Goal: Check status

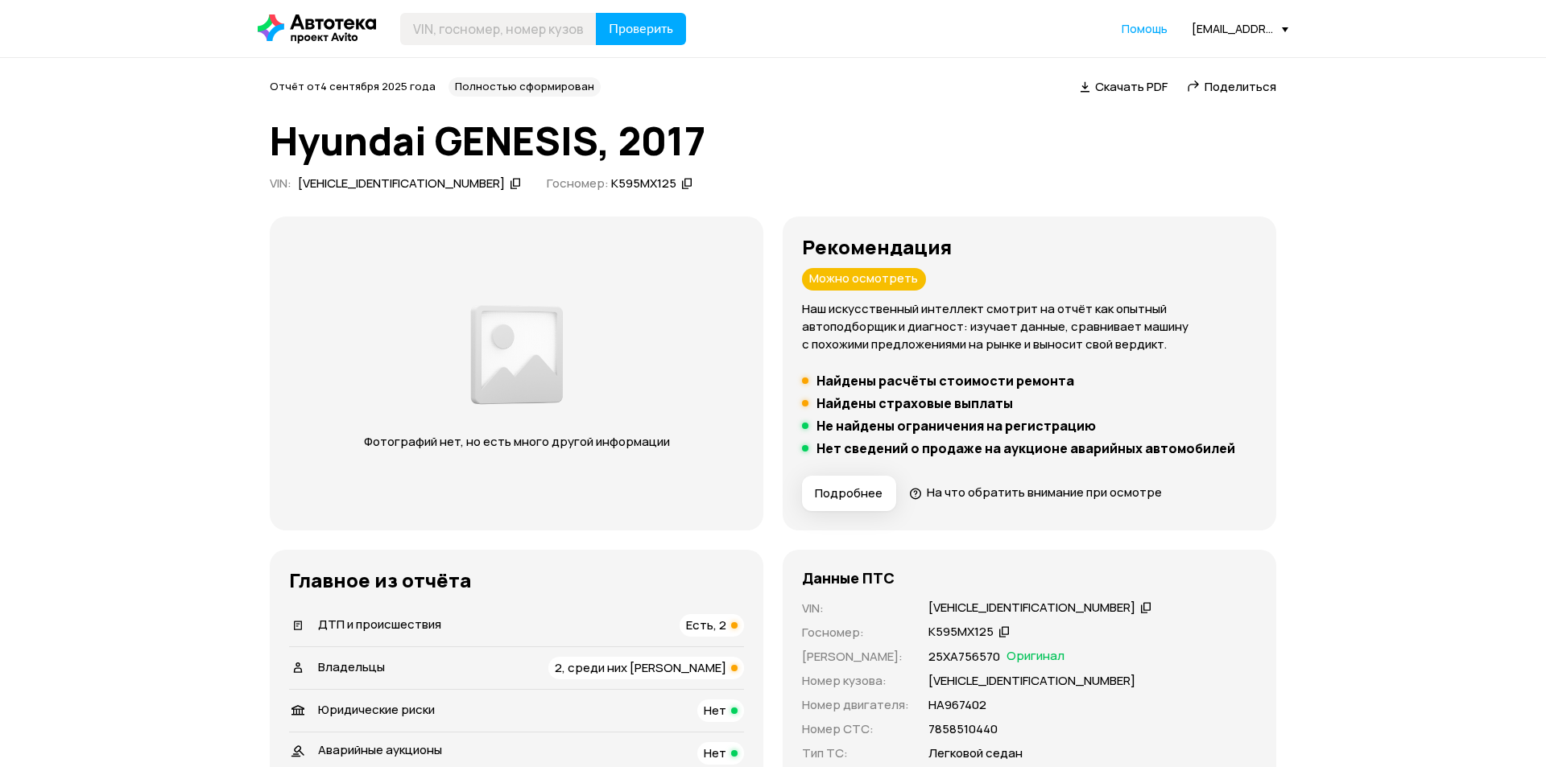
click at [1288, 34] on div "Проверить Помощь [EMAIL_ADDRESS][DOMAIN_NAME]" at bounding box center [773, 29] width 1046 height 32
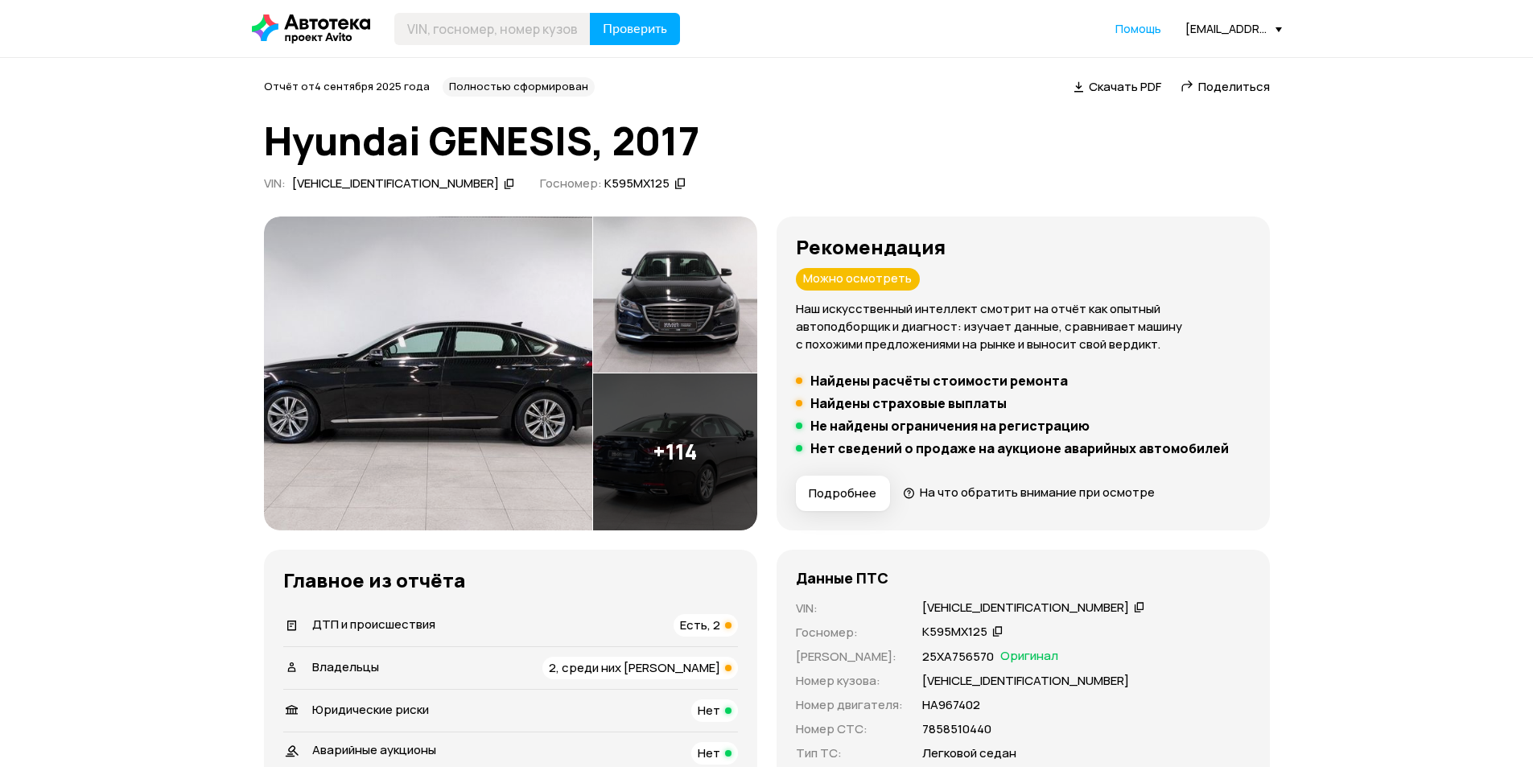
click at [1282, 31] on div "Проверить Помощь [EMAIL_ADDRESS][DOMAIN_NAME]" at bounding box center [767, 29] width 1046 height 32
click at [1268, 23] on div "[EMAIL_ADDRESS][DOMAIN_NAME]" at bounding box center [1234, 28] width 97 height 15
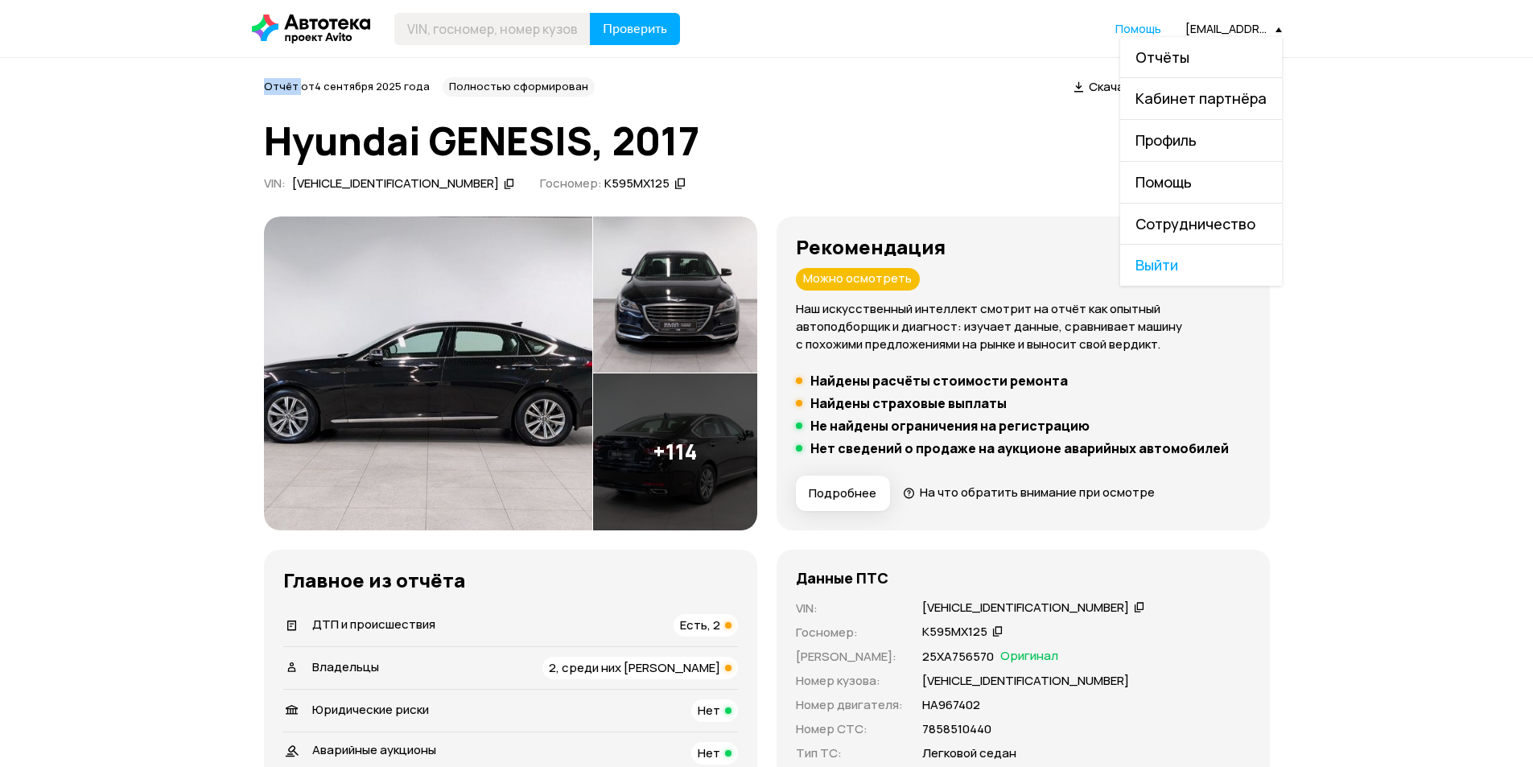
click at [1232, 64] on link "Отчёты" at bounding box center [1201, 57] width 162 height 41
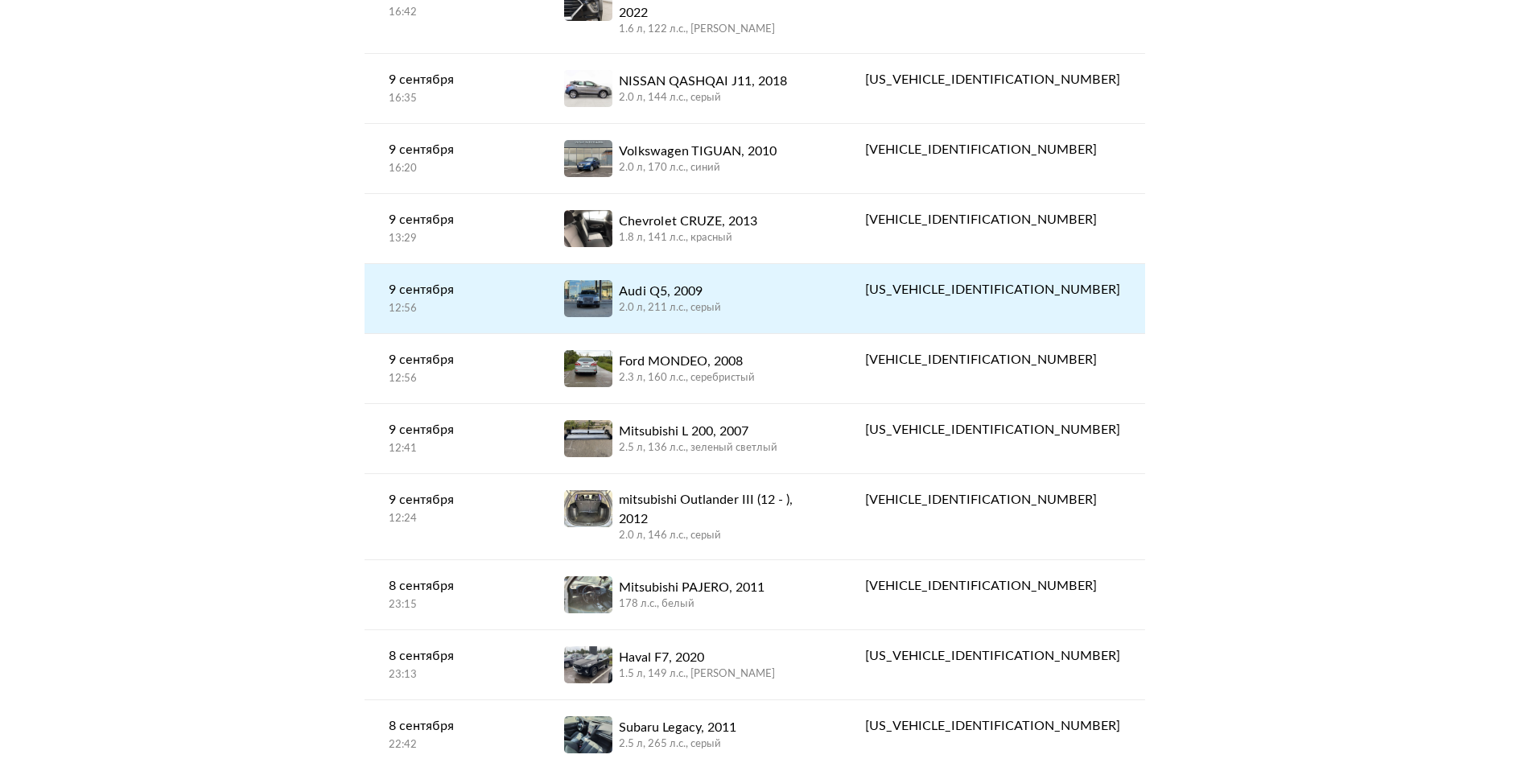
scroll to position [966, 0]
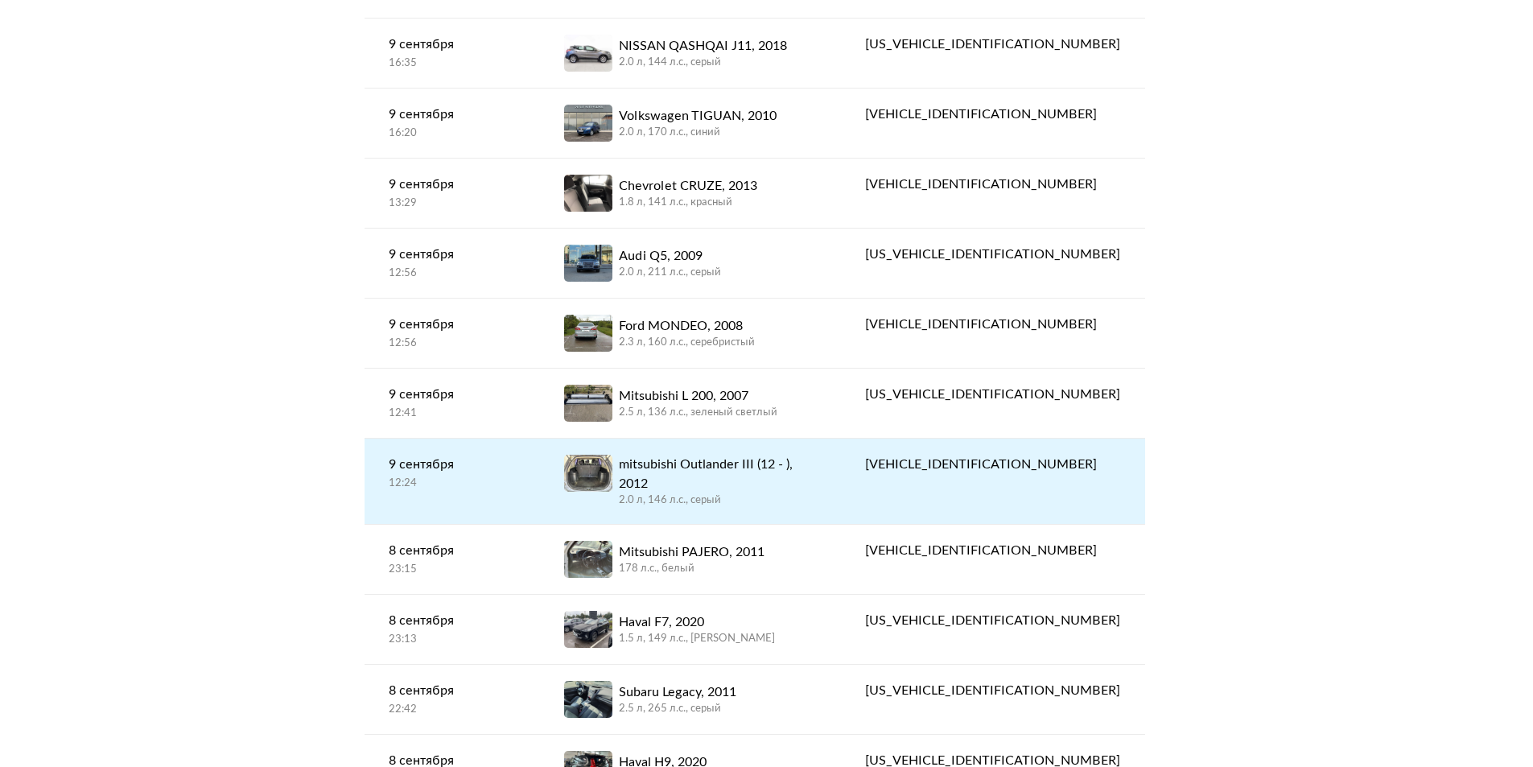
click at [817, 493] on div "2.0 л, 146 л.c., серый" at bounding box center [718, 500] width 198 height 14
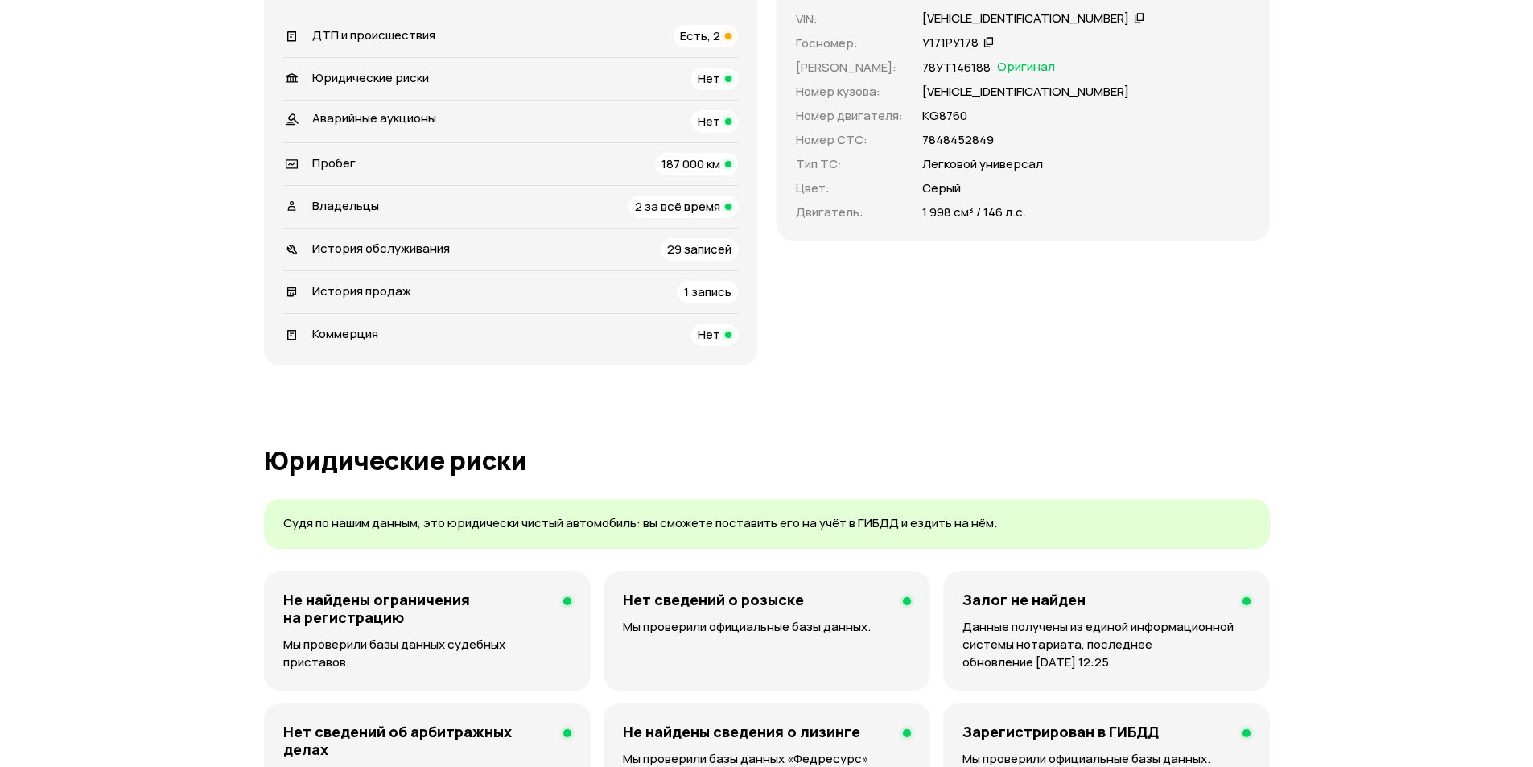
scroll to position [429, 0]
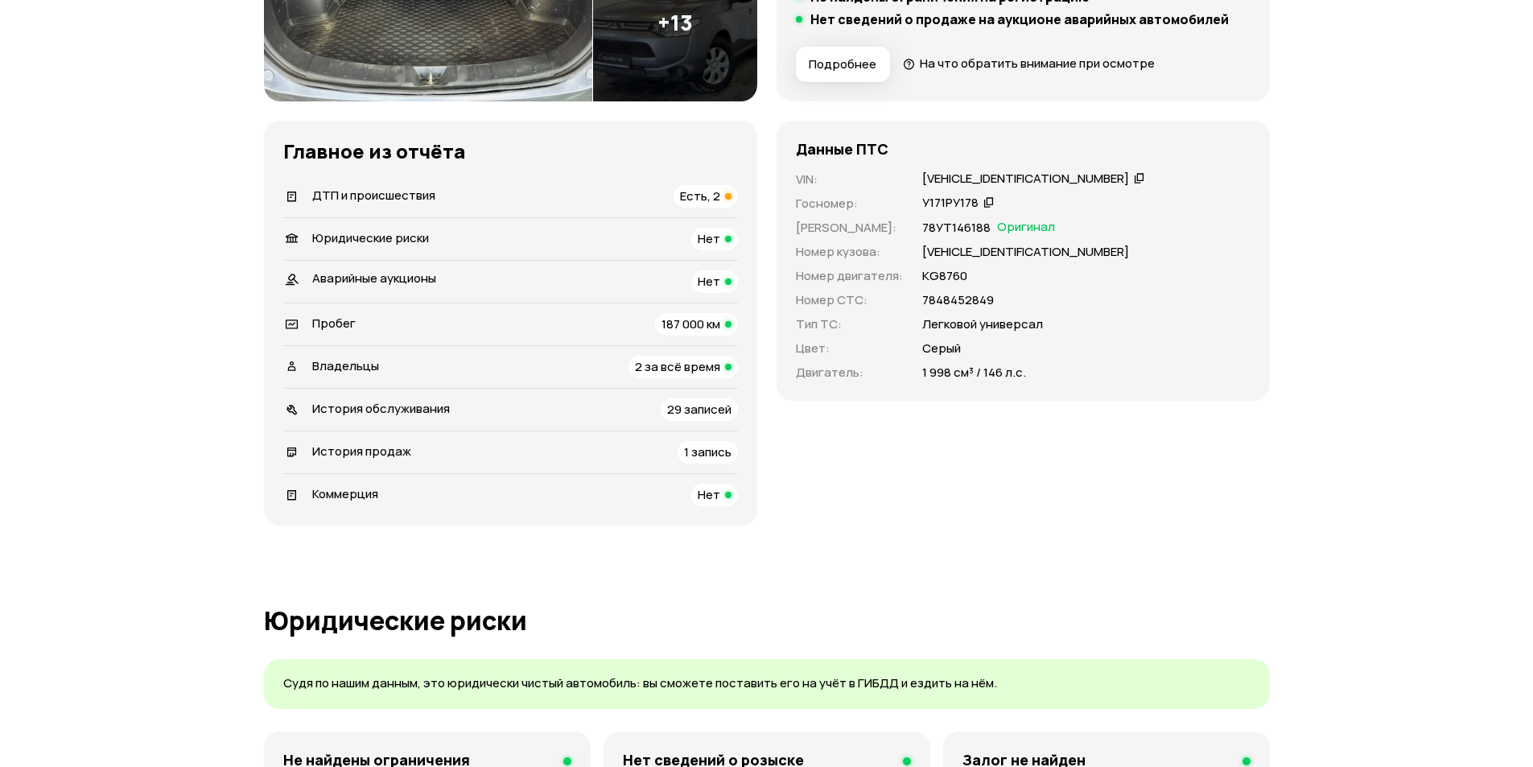
click at [986, 199] on icon at bounding box center [989, 202] width 11 height 16
click at [1134, 179] on icon at bounding box center [1139, 178] width 11 height 16
